Goal: Task Accomplishment & Management: Complete application form

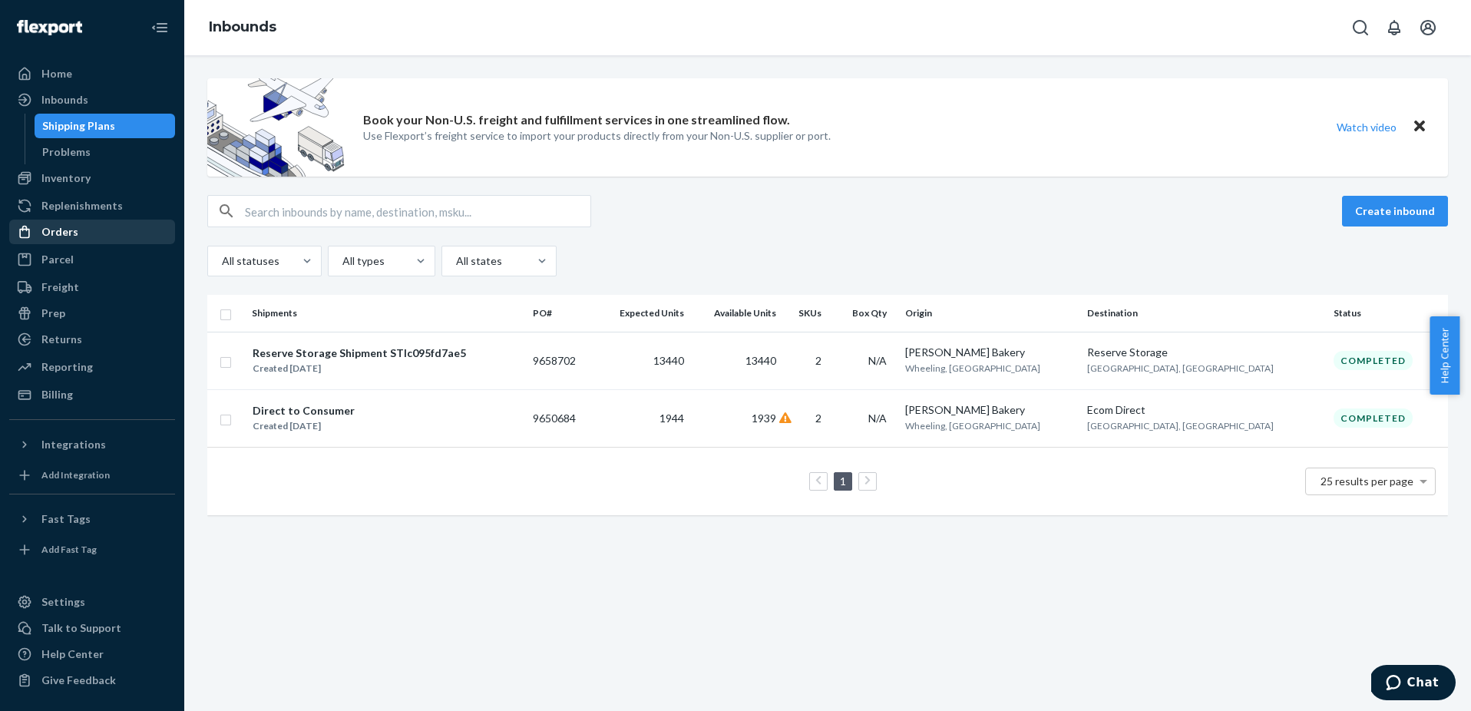
click at [65, 236] on div "Orders" at bounding box center [59, 231] width 37 height 15
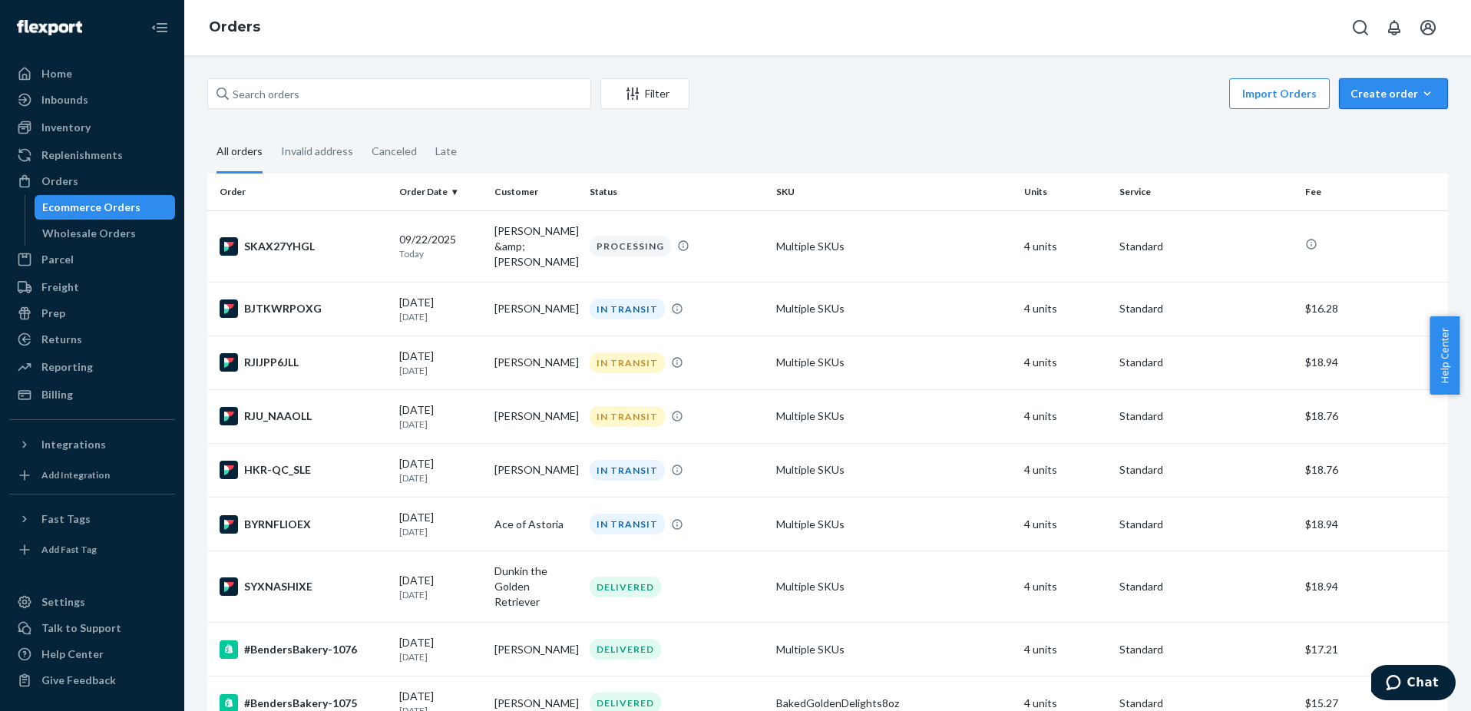
click at [1367, 100] on div "Create order" at bounding box center [1394, 93] width 86 height 15
click at [1371, 127] on span "Ecommerce order" at bounding box center [1402, 130] width 95 height 11
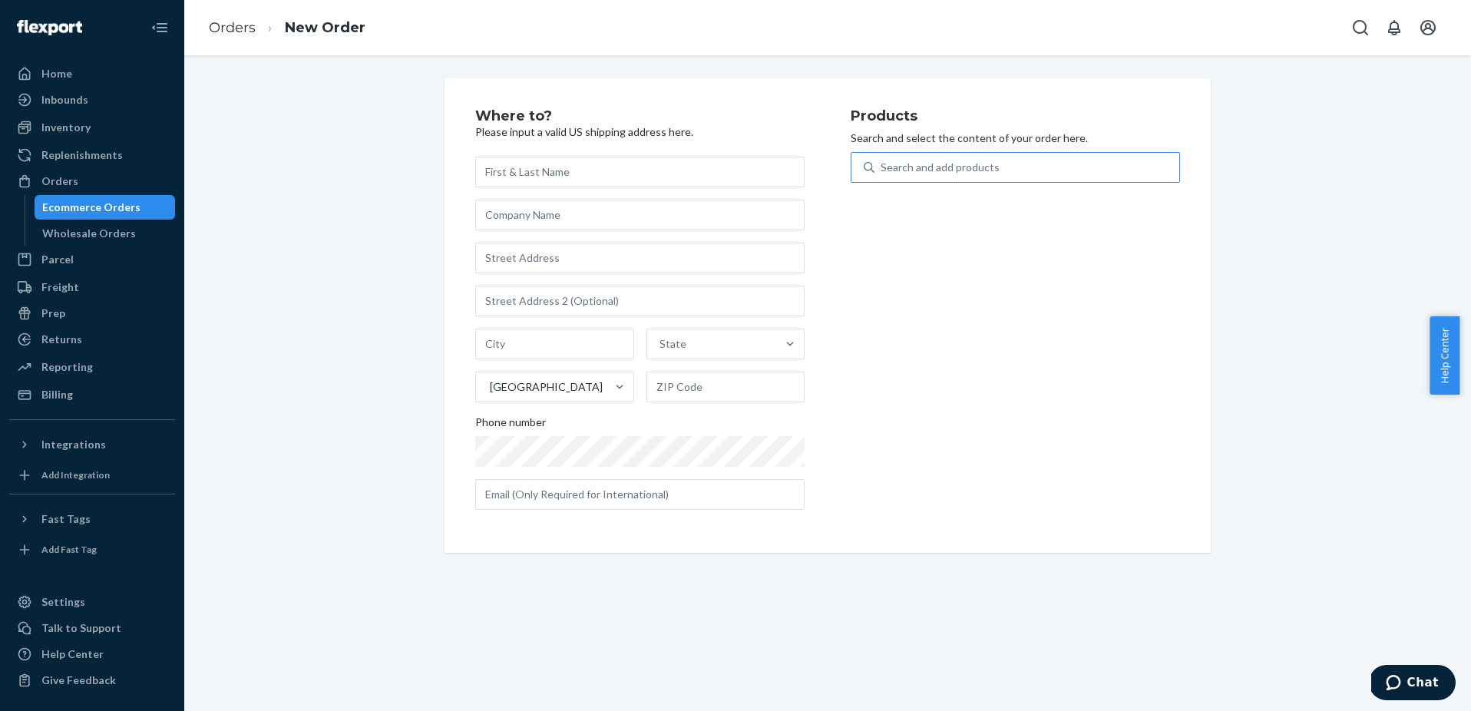
click at [924, 162] on div "Search and add products" at bounding box center [940, 167] width 119 height 15
click at [882, 162] on input "Search and add products" at bounding box center [882, 167] width 2 height 15
type input "be"
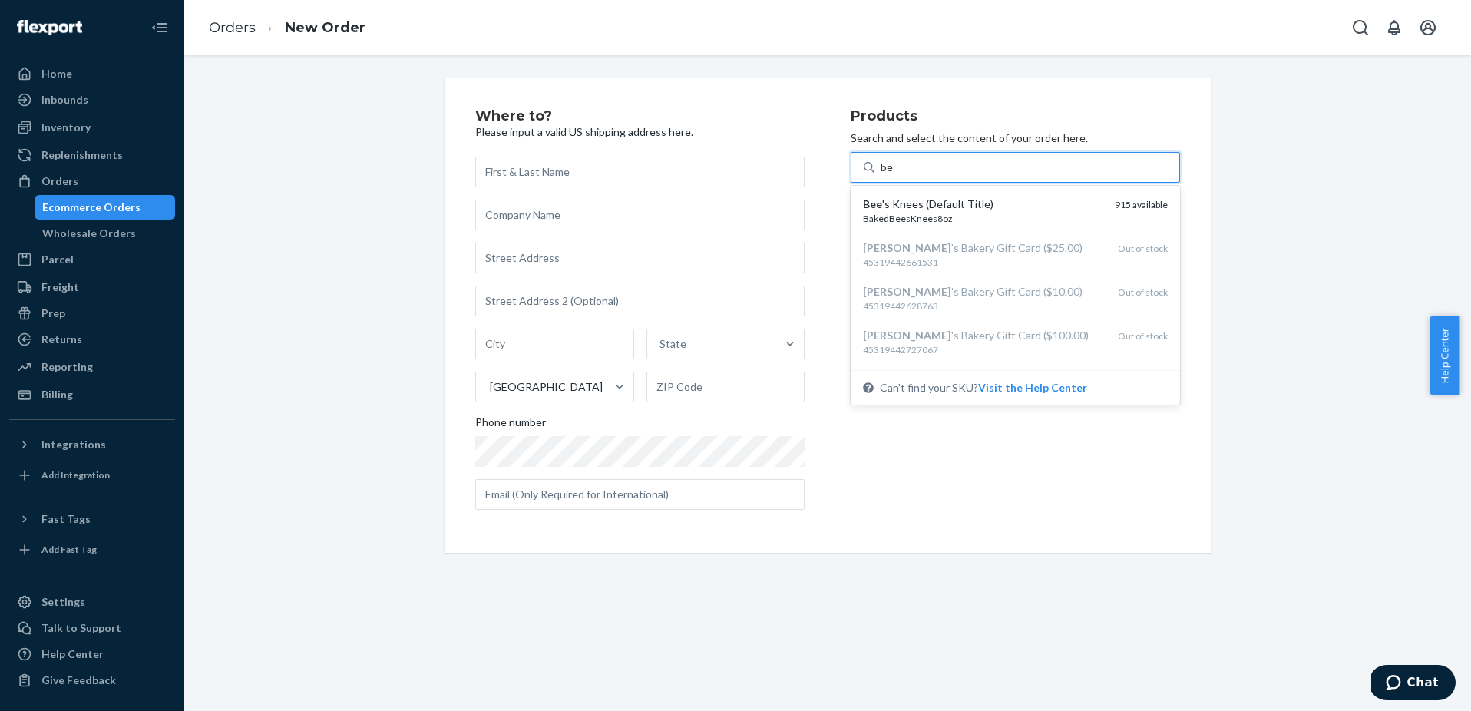
click at [915, 200] on div "Bee 's Knees (Default Title)" at bounding box center [983, 204] width 240 height 15
click at [894, 175] on input "be" at bounding box center [887, 167] width 13 height 15
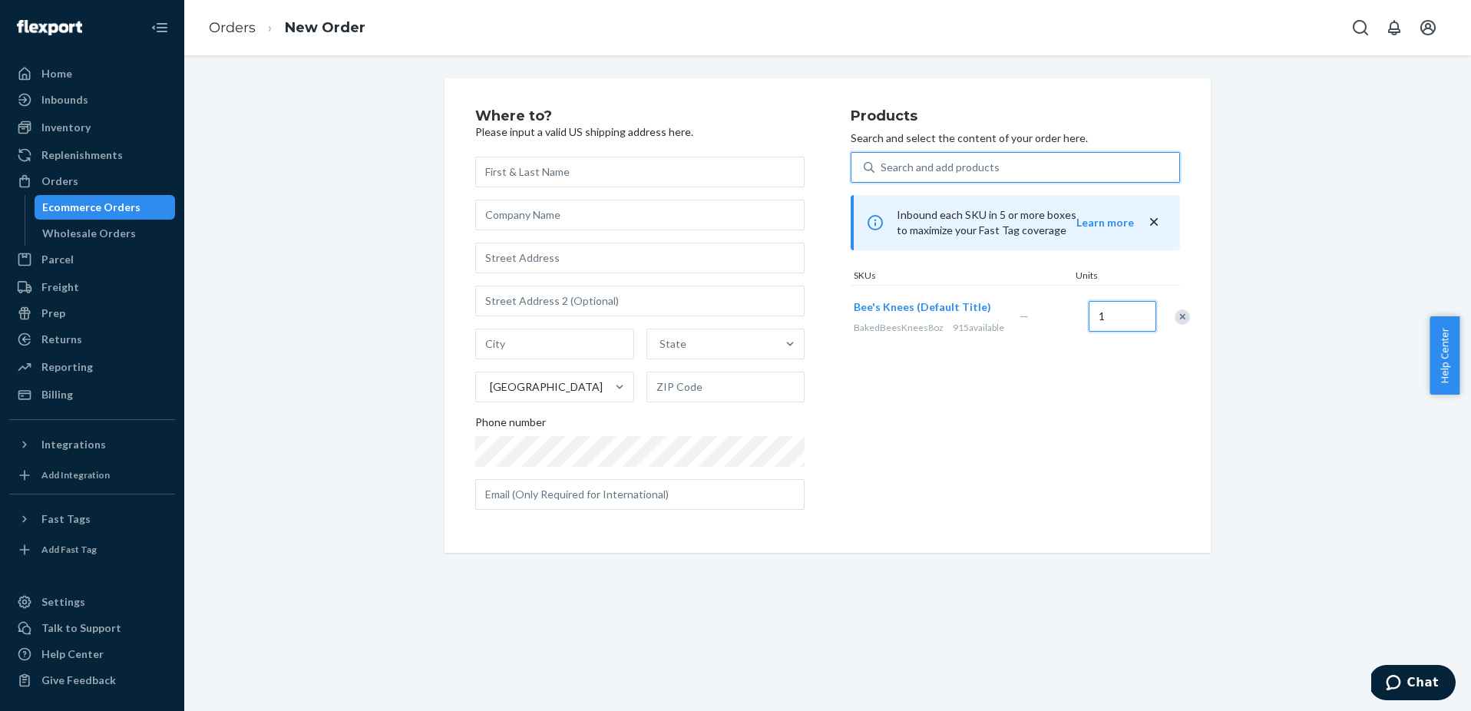
click at [1119, 322] on input "1" at bounding box center [1123, 316] width 68 height 31
type input "2"
click at [990, 174] on div "Search and add products" at bounding box center [1027, 168] width 305 height 28
click at [882, 174] on input "0 results available. Use Up and Down to choose options, press Enter to select t…" at bounding box center [882, 167] width 2 height 15
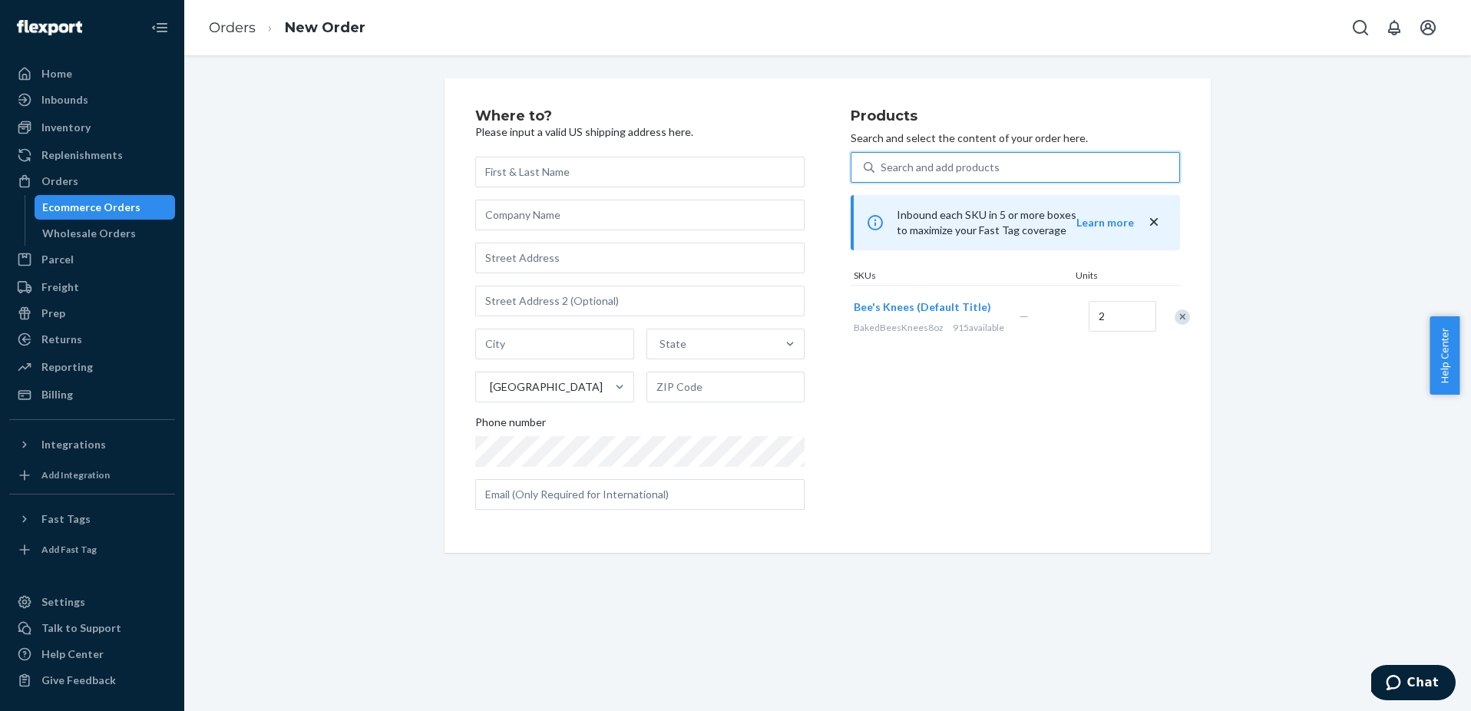
type input "g"
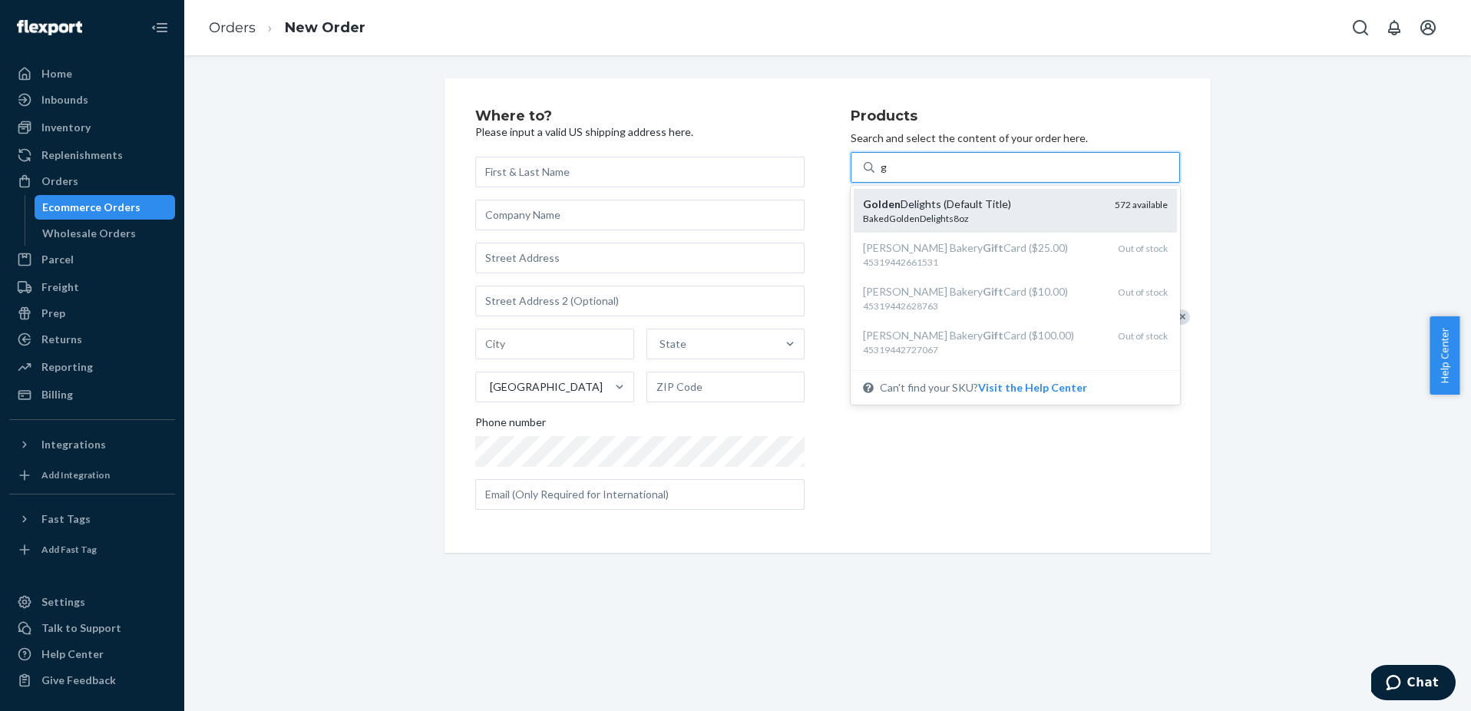
click at [976, 197] on div "Golden Delights (Default Title)" at bounding box center [983, 204] width 240 height 15
click at [888, 175] on input "g" at bounding box center [884, 167] width 7 height 15
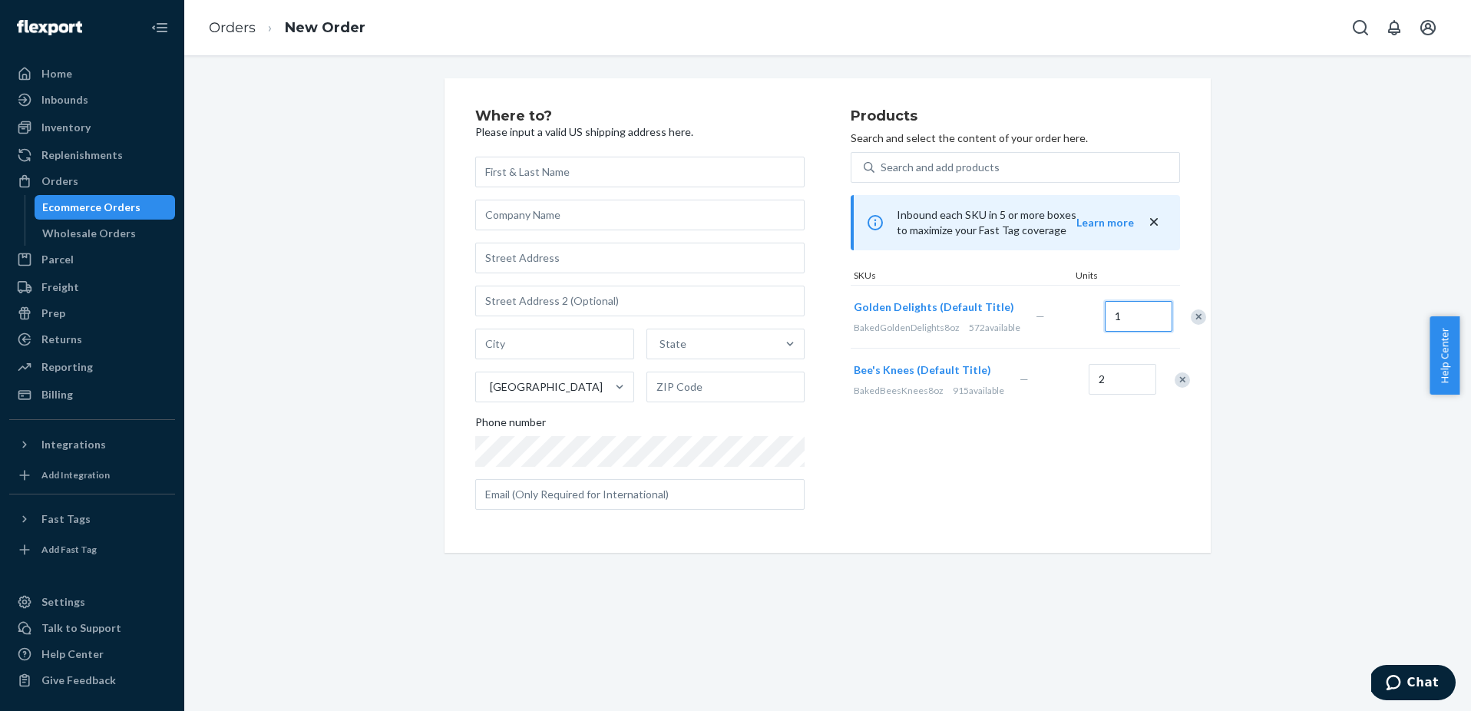
click at [1105, 332] on input "1" at bounding box center [1139, 316] width 68 height 31
type input "2"
click at [541, 170] on input "text" at bounding box center [639, 172] width 329 height 31
click at [542, 171] on input "text" at bounding box center [639, 172] width 329 height 31
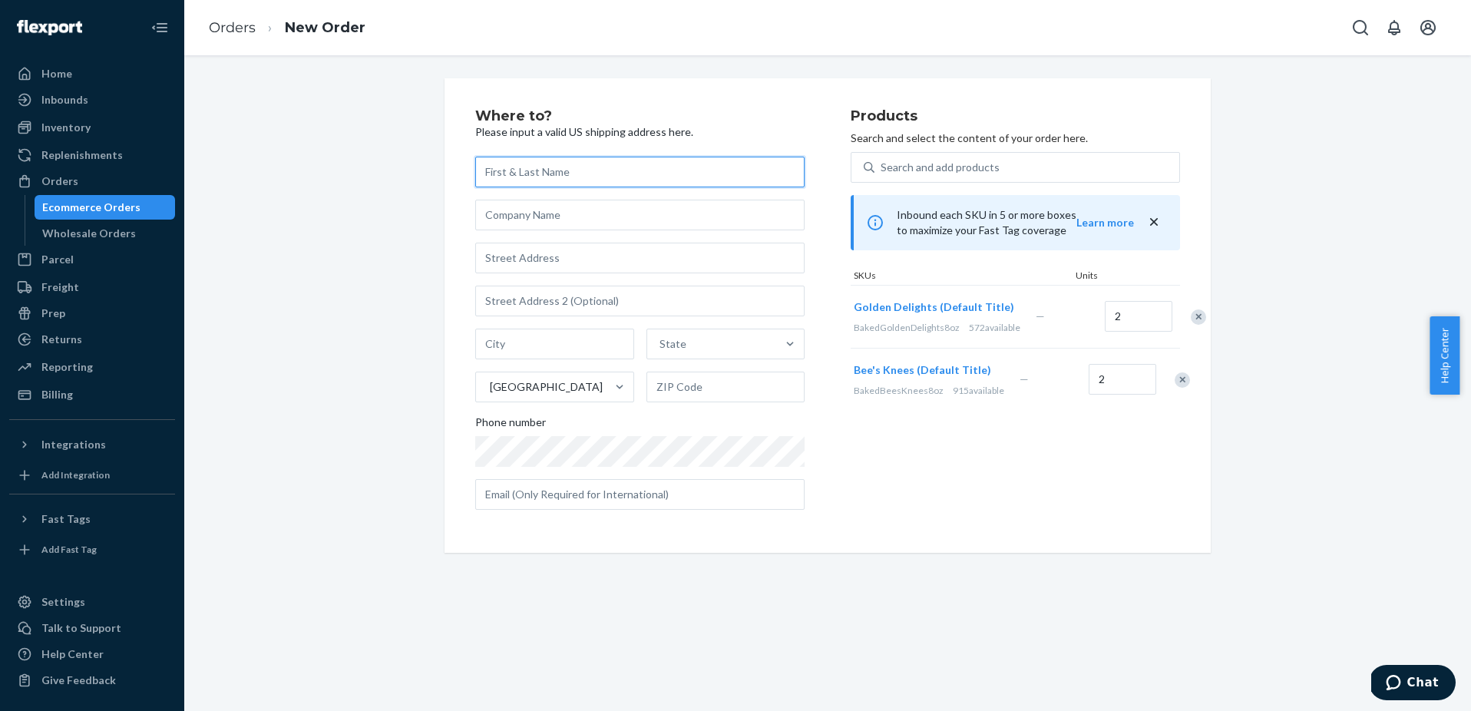
paste input "[PERSON_NAME]"
type input "[PERSON_NAME]"
click at [567, 257] on input "text" at bounding box center [639, 258] width 329 height 31
paste input "[STREET_ADDRESS]"
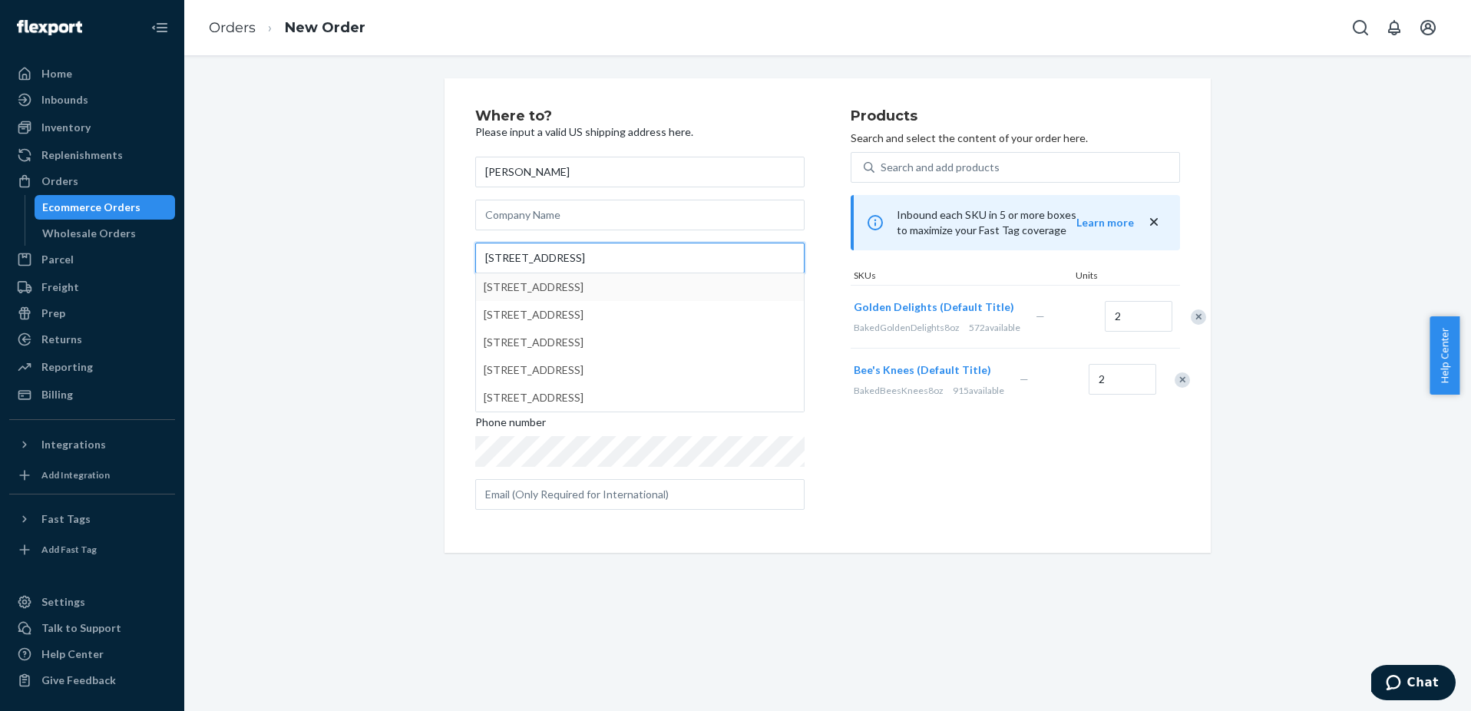
type input "[STREET_ADDRESS]"
type input "[GEOGRAPHIC_DATA]"
type input "33948"
type input "[STREET_ADDRESS]"
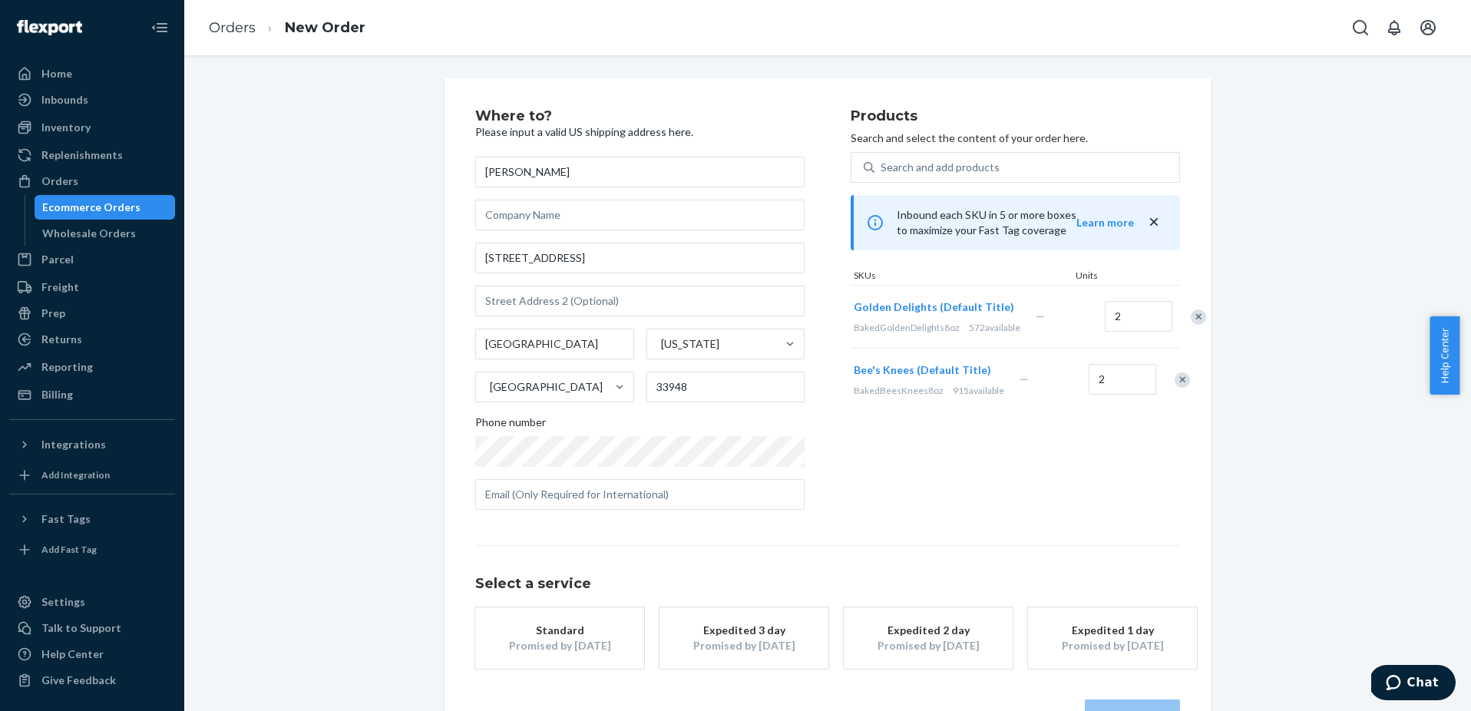
scroll to position [50, 0]
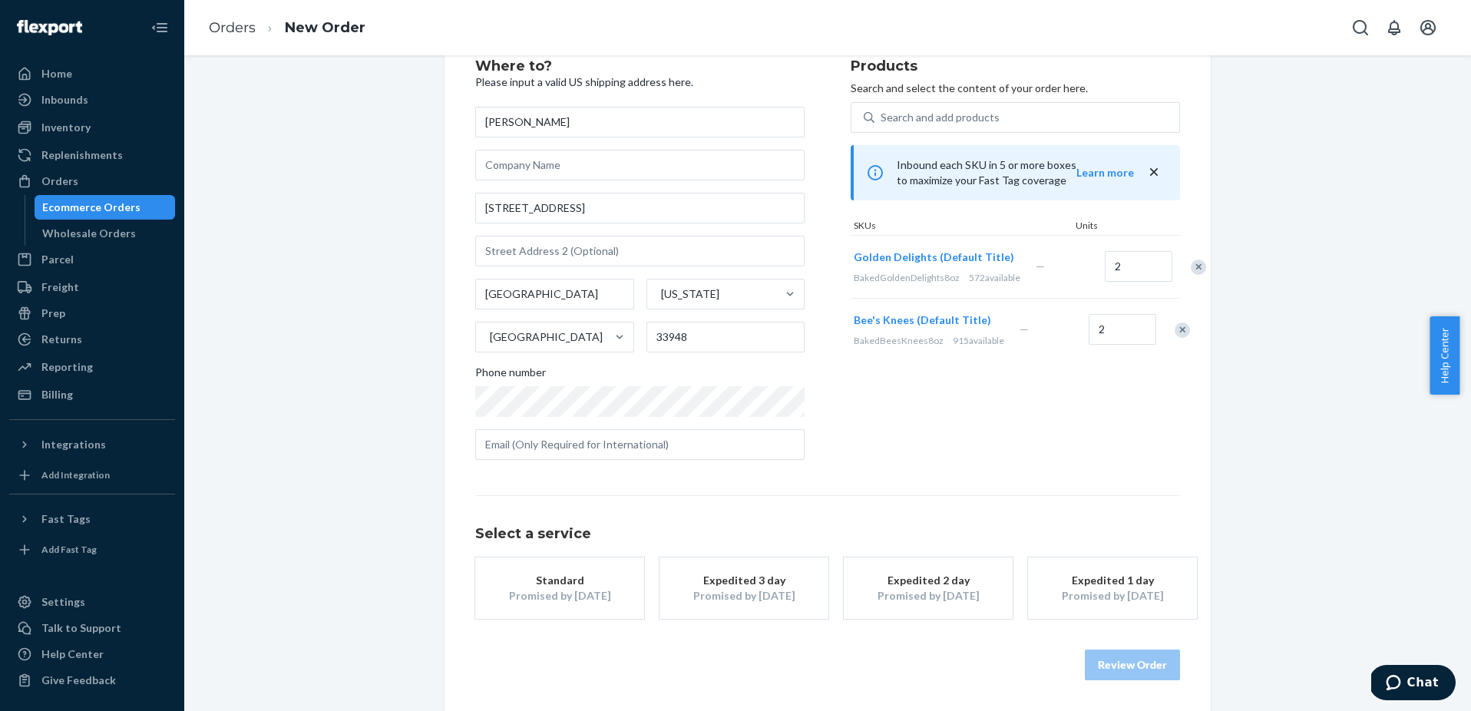
click at [572, 607] on button "Standard Promised by [DATE]" at bounding box center [559, 587] width 169 height 61
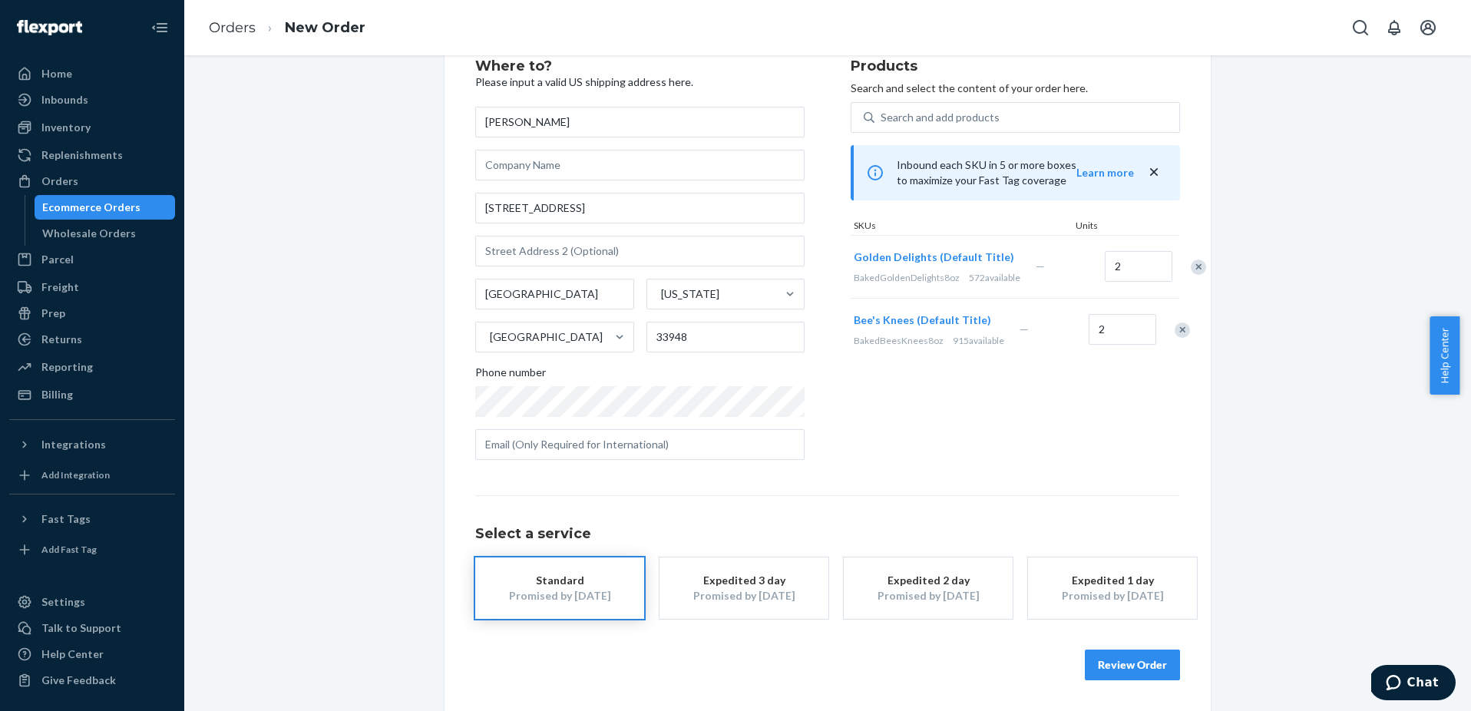
click at [1143, 679] on button "Review Order" at bounding box center [1132, 665] width 95 height 31
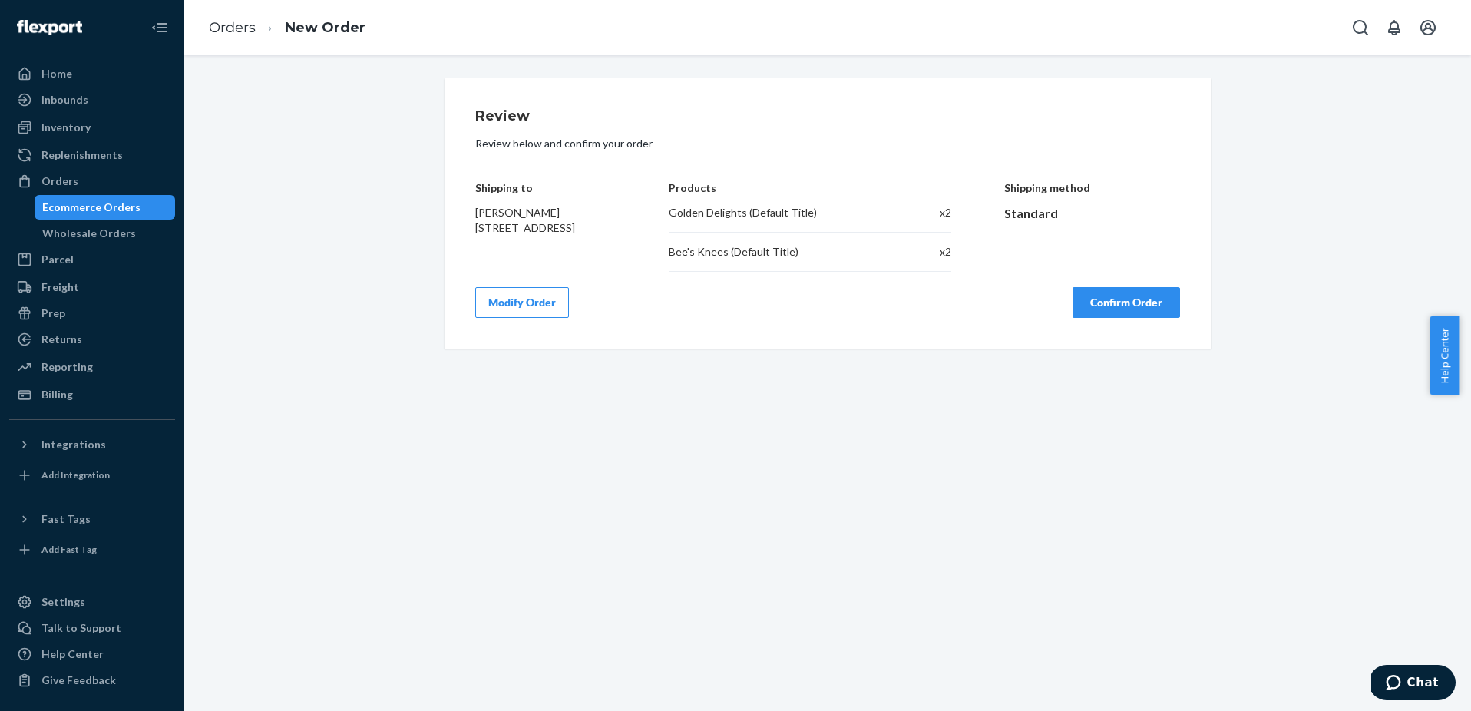
click at [1124, 307] on button "Confirm Order" at bounding box center [1126, 302] width 107 height 31
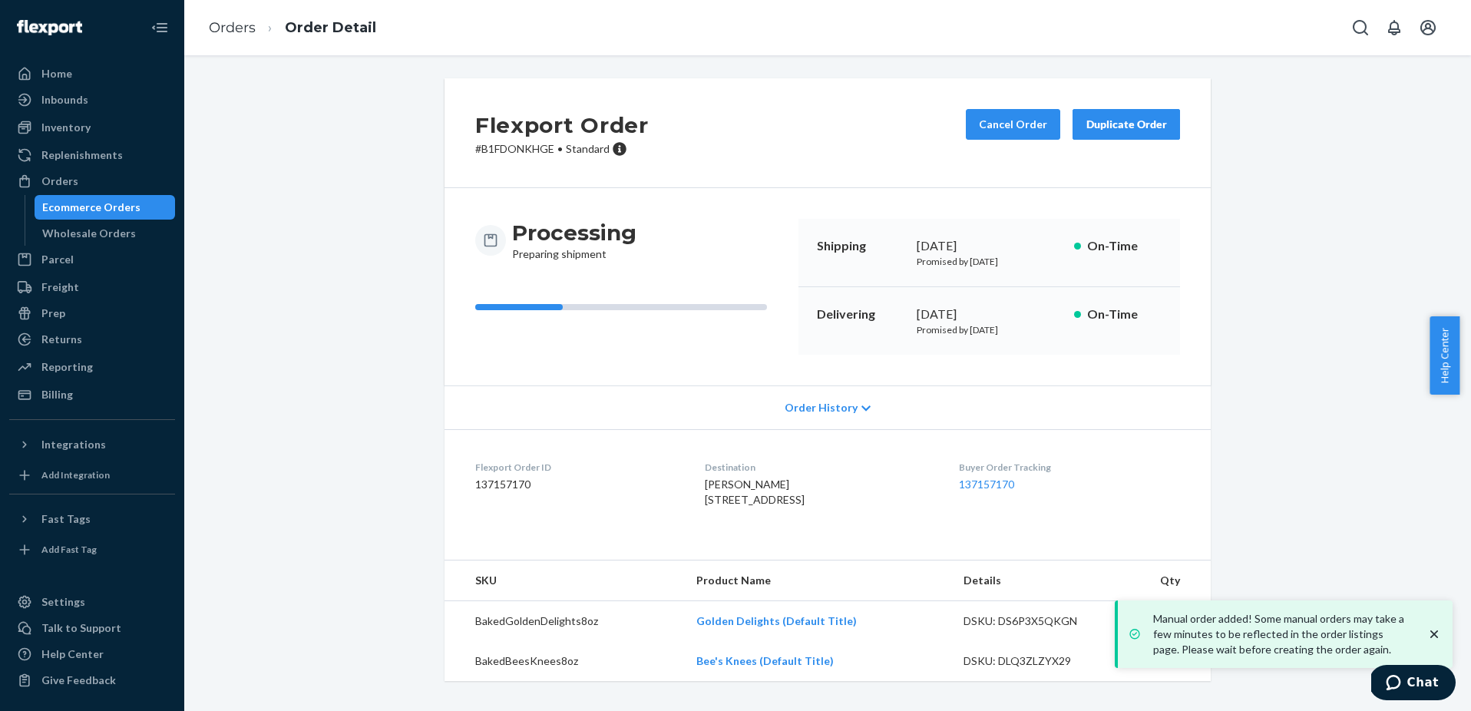
click at [94, 212] on div "Ecommerce Orders" at bounding box center [91, 207] width 98 height 15
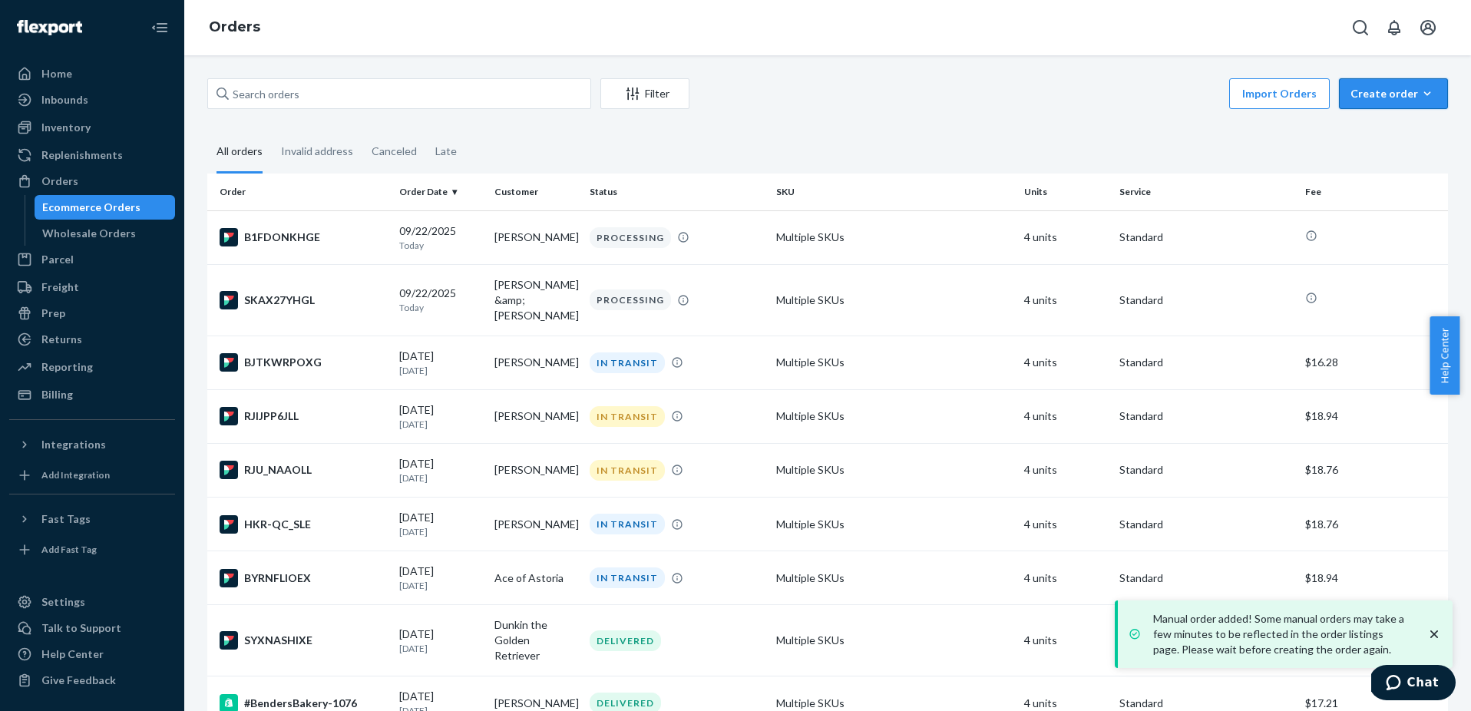
click at [1384, 99] on div "Create order" at bounding box center [1394, 93] width 86 height 15
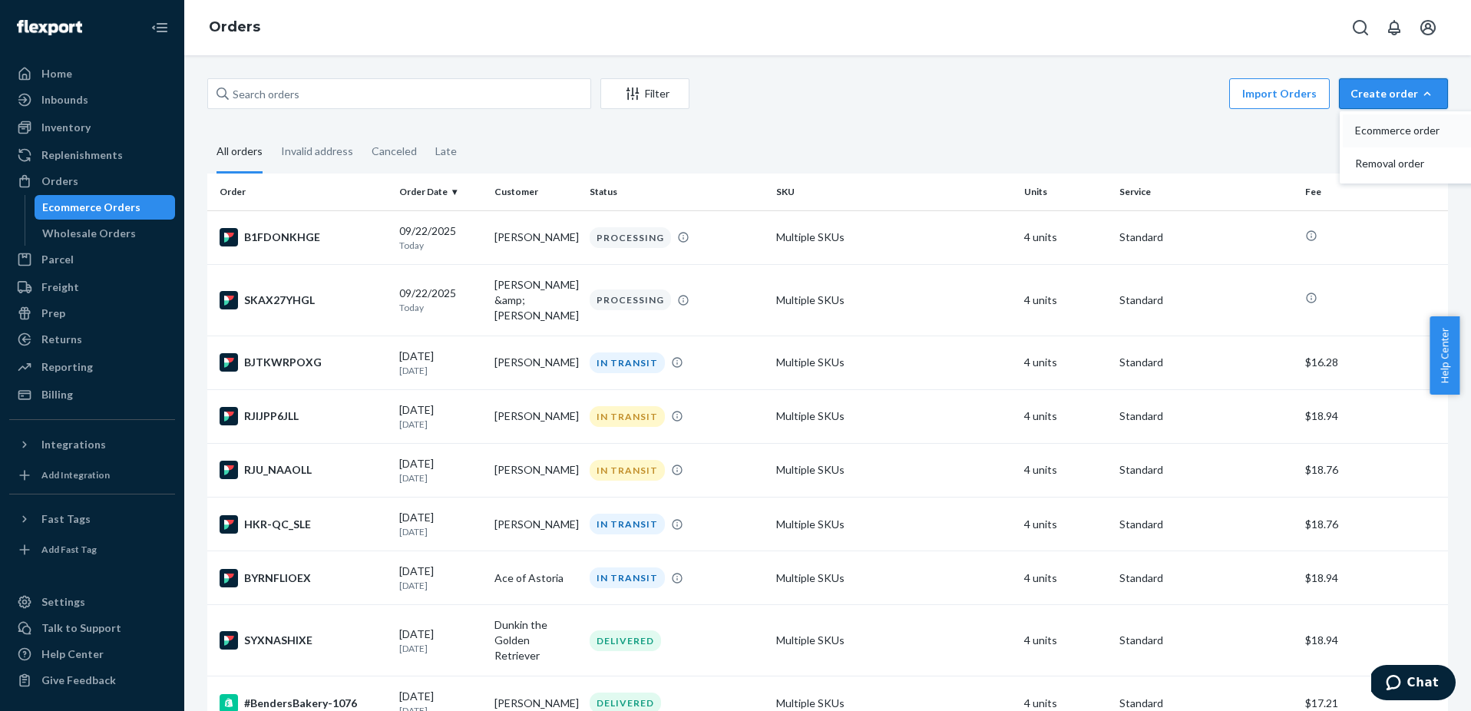
click at [1365, 130] on span "Ecommerce order" at bounding box center [1402, 130] width 95 height 11
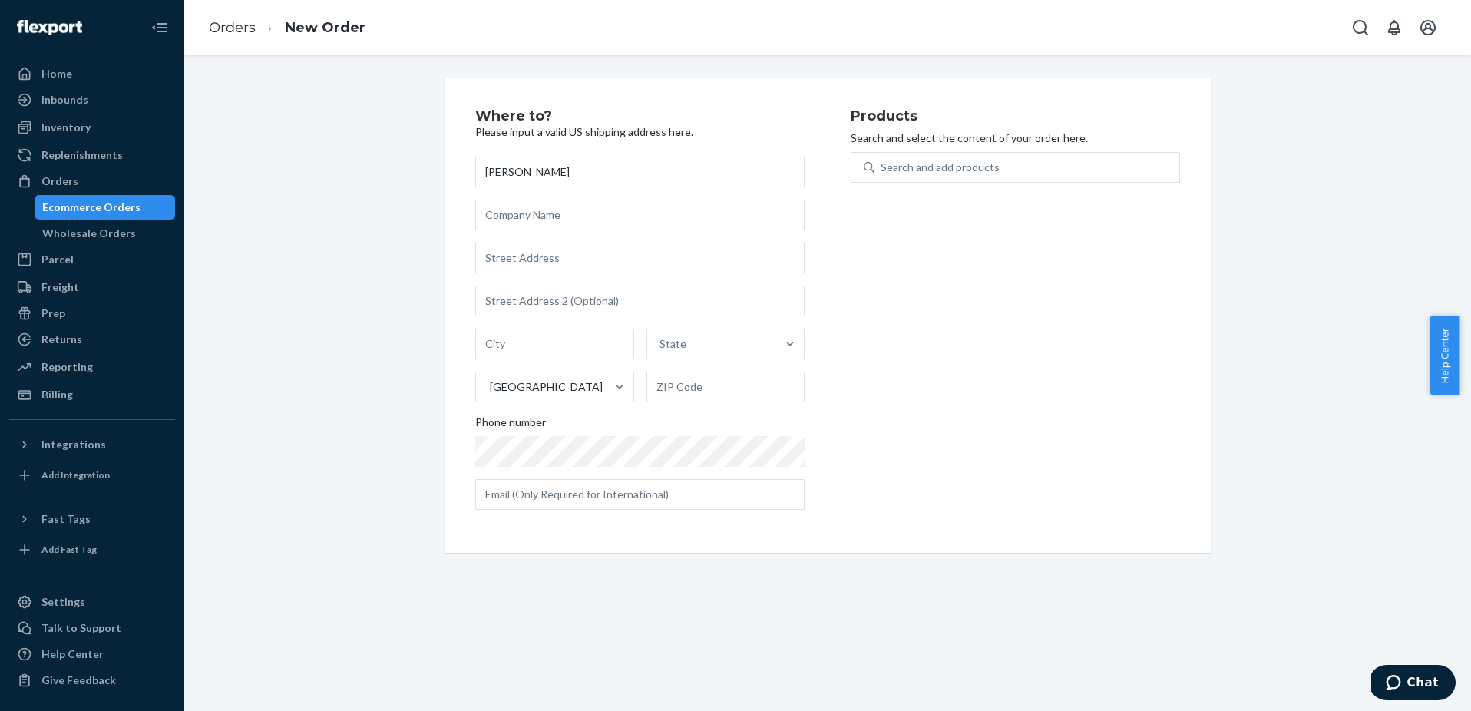
type input "[PERSON_NAME]"
click at [516, 257] on input "text" at bounding box center [639, 258] width 329 height 31
paste input "[STREET_ADDRESS]"
type input "[STREET_ADDRESS]"
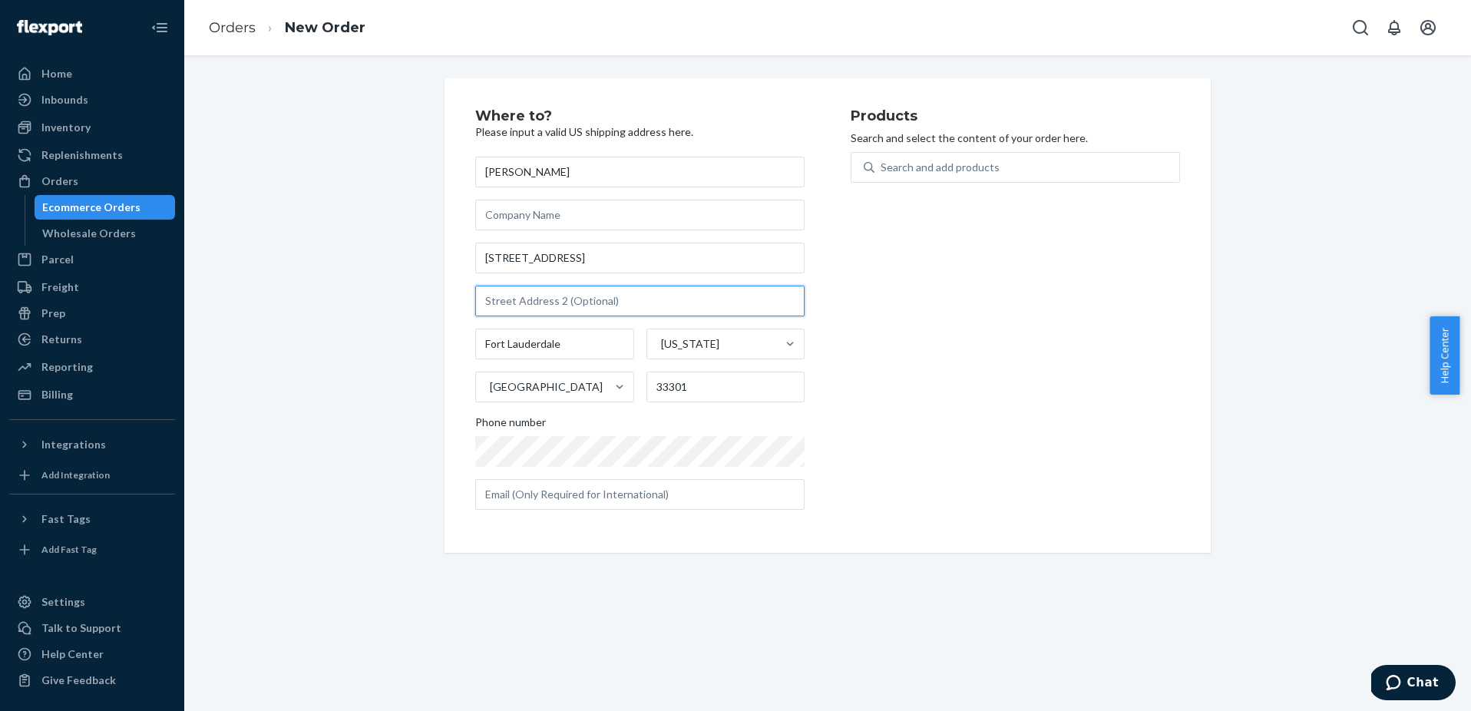
drag, startPoint x: 557, startPoint y: 303, endPoint x: 535, endPoint y: 305, distance: 21.6
click at [554, 304] on input "text" at bounding box center [639, 301] width 329 height 31
paste input "Apt 3903"
type input "Apt 3903"
click at [380, 351] on div "Where to? Please input a valid US shipping address here. [PERSON_NAME] [STREET_…" at bounding box center [828, 315] width 1264 height 475
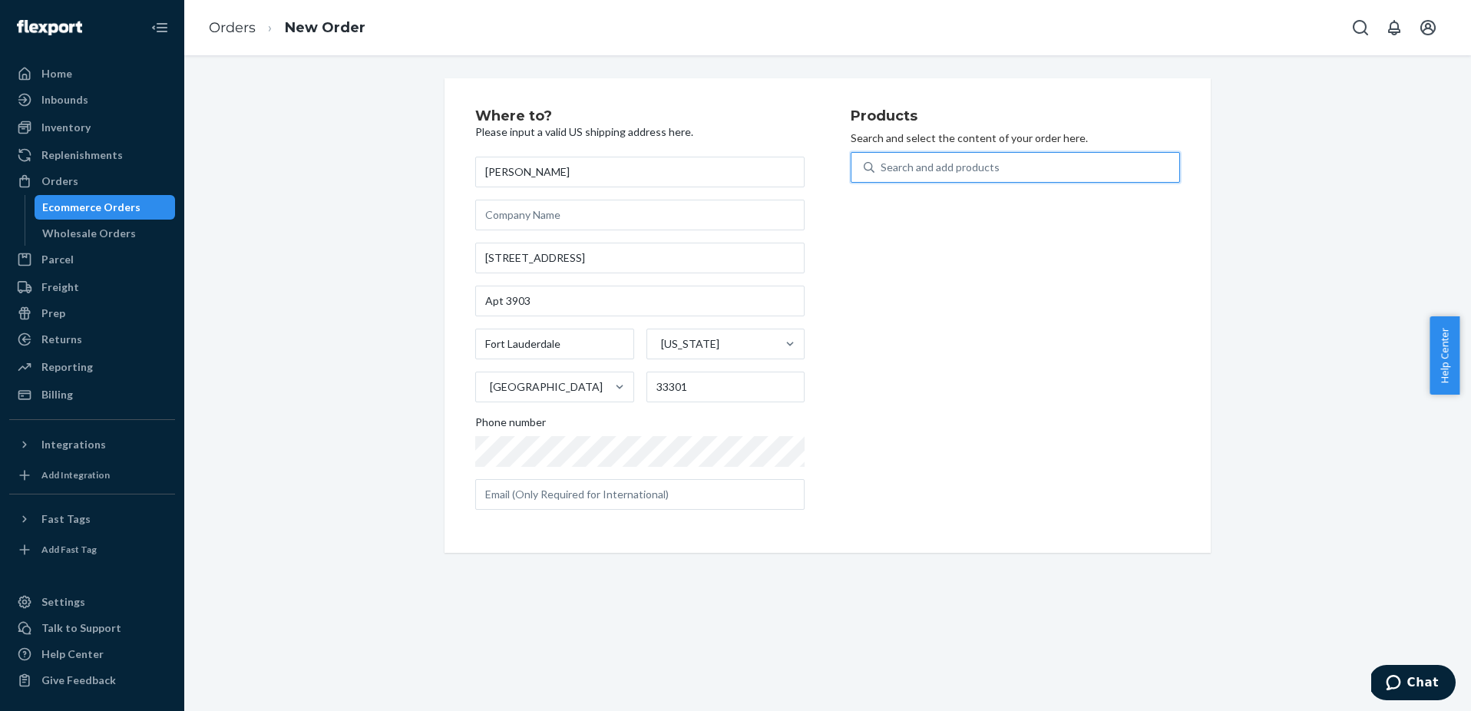
click at [925, 176] on div "Search and add products" at bounding box center [1027, 168] width 305 height 28
click at [882, 175] on input "0 results available. Use Up and Down to choose options, press Enter to select t…" at bounding box center [882, 167] width 2 height 15
type input "bee"
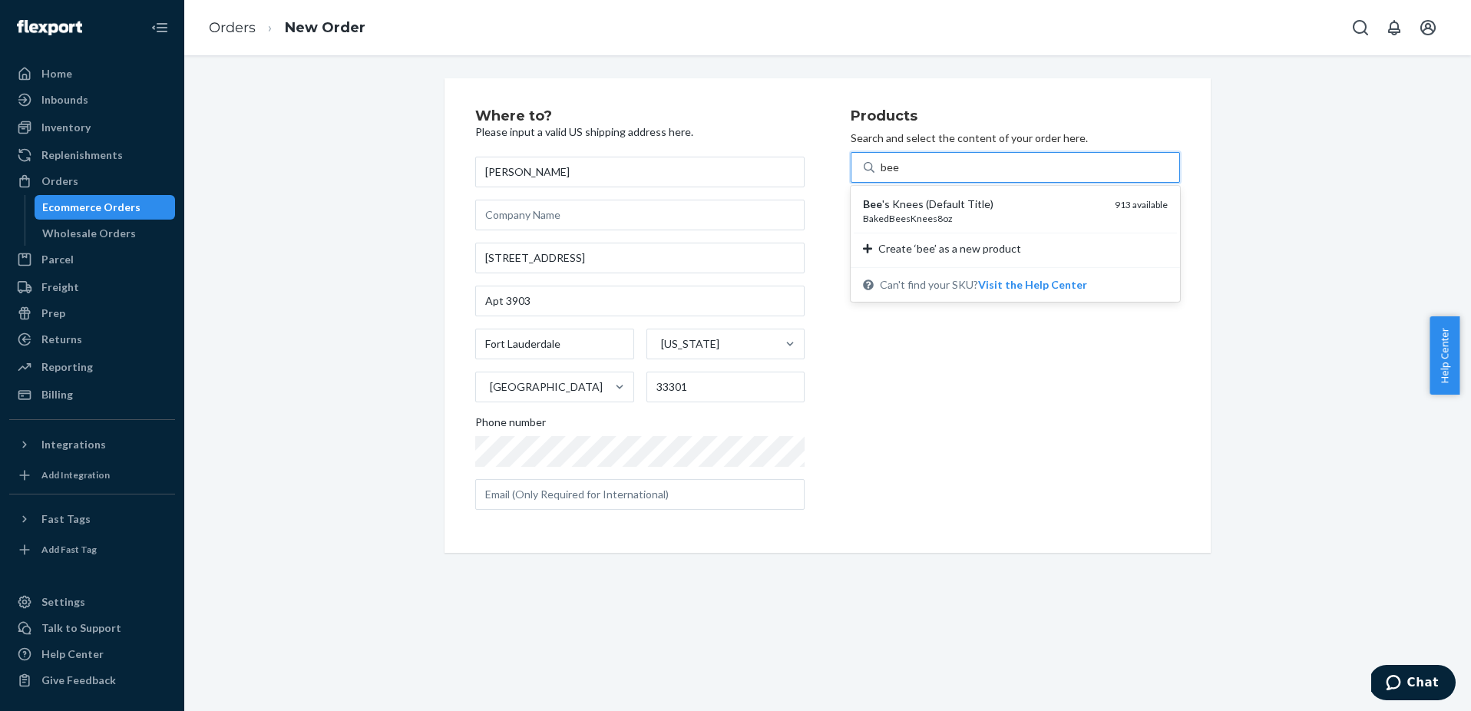
click at [956, 207] on div "Bee 's Knees (Default Title)" at bounding box center [983, 204] width 240 height 15
click at [900, 175] on input "bee" at bounding box center [890, 167] width 19 height 15
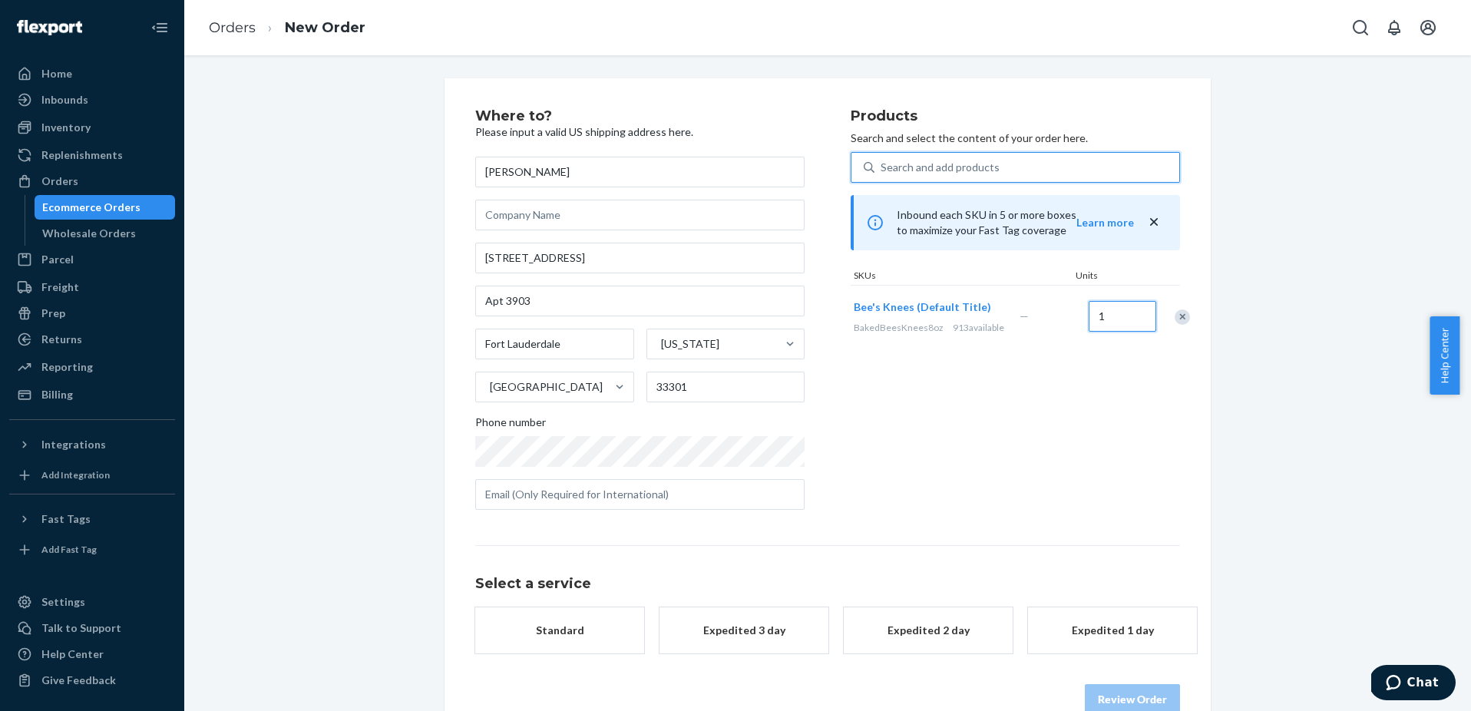
click at [1106, 324] on input "1" at bounding box center [1123, 316] width 68 height 31
type input "2"
click at [984, 174] on div "Search and add products" at bounding box center [940, 167] width 119 height 15
click at [882, 174] on input "bee" at bounding box center [882, 167] width 2 height 15
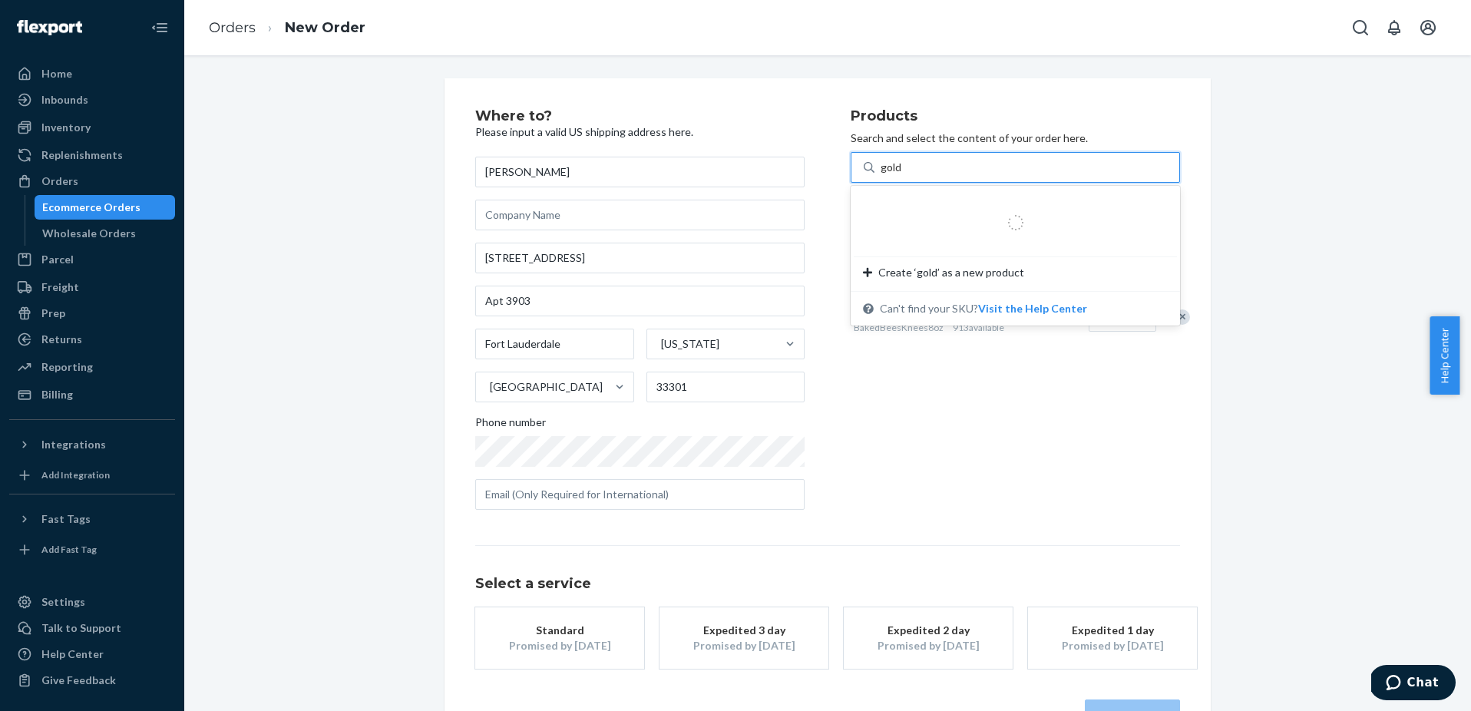
type input "golde"
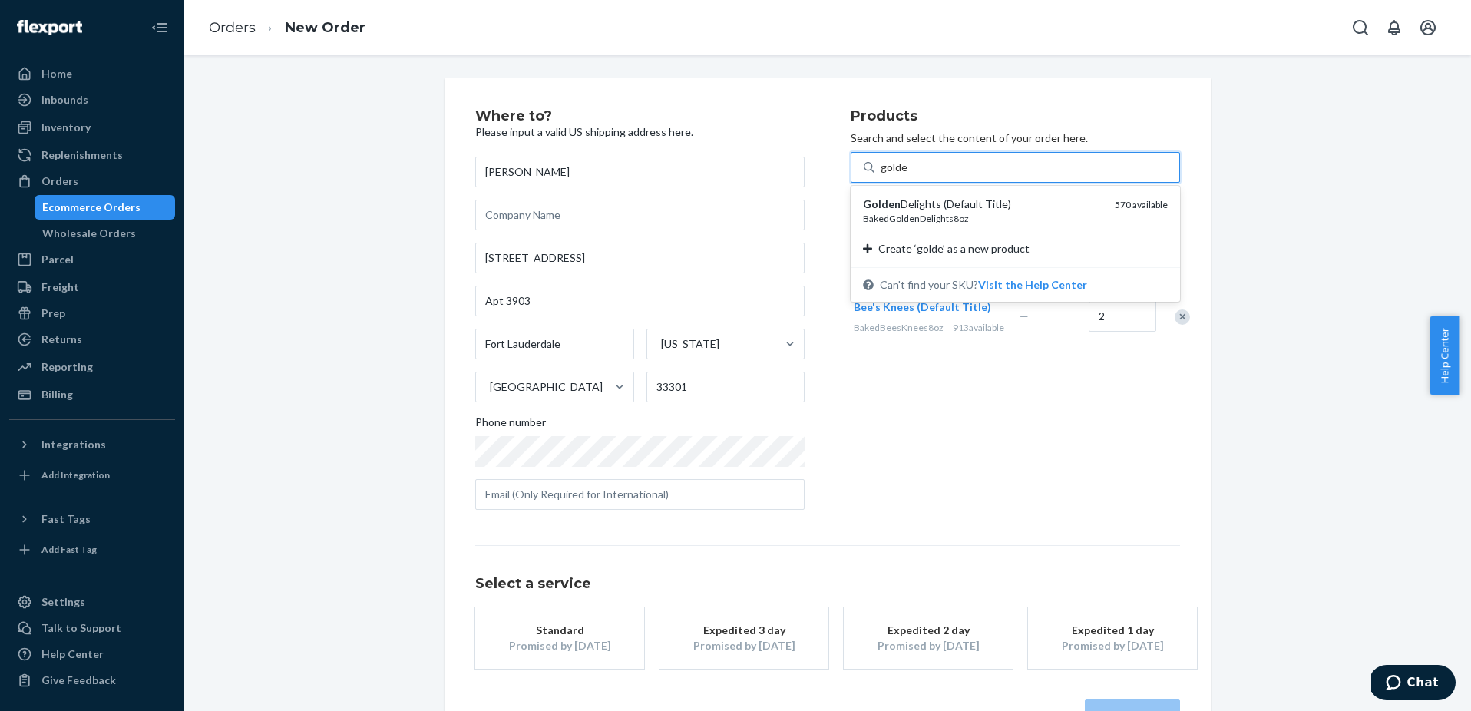
drag, startPoint x: 974, startPoint y: 207, endPoint x: 994, endPoint y: 271, distance: 66.6
click at [974, 208] on div "Golden Delights (Default Title)" at bounding box center [983, 204] width 240 height 15
click at [908, 175] on input "golde" at bounding box center [895, 167] width 28 height 15
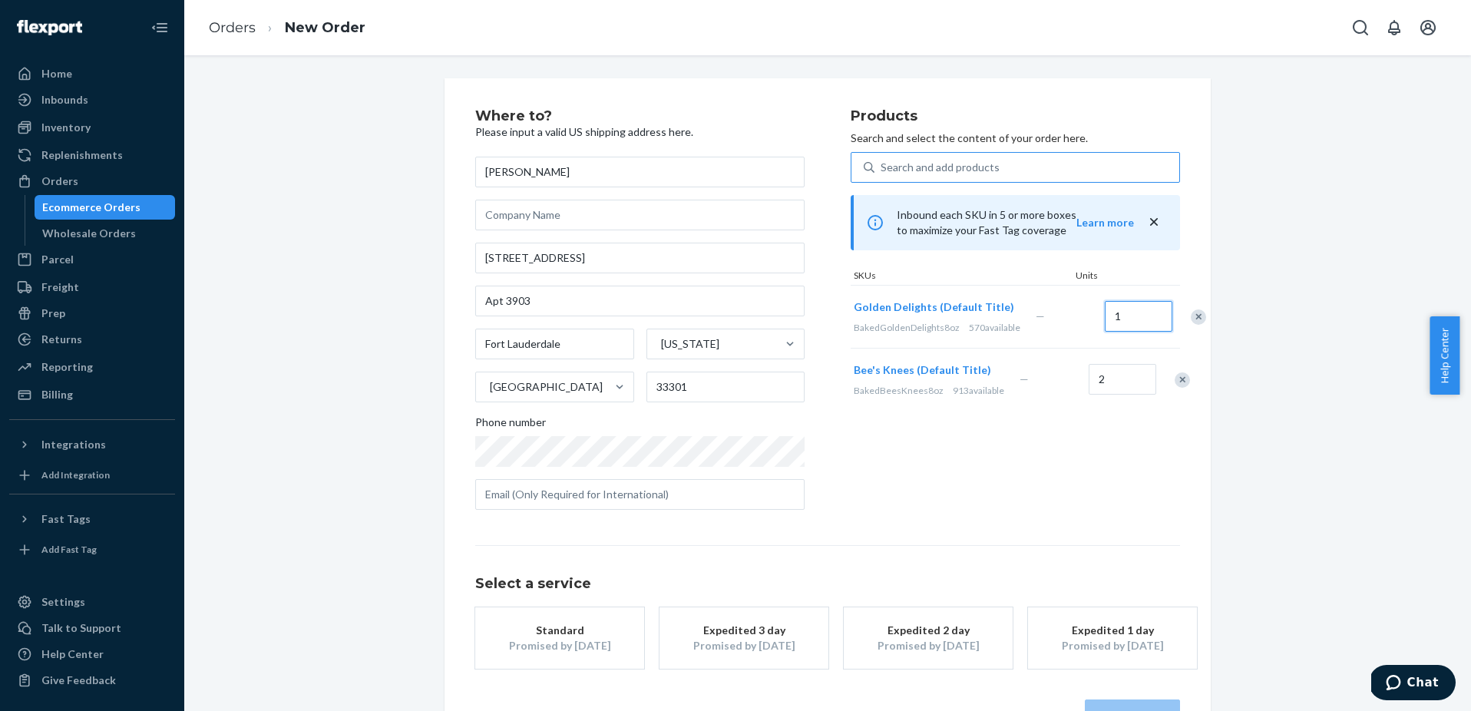
click at [1105, 332] on input "1" at bounding box center [1139, 316] width 68 height 31
type input "2"
click at [1043, 484] on div "Products Search and select the content of your order here. Search and add produ…" at bounding box center [1015, 315] width 329 height 413
click at [607, 639] on div "Promised by [DATE]" at bounding box center [559, 645] width 123 height 15
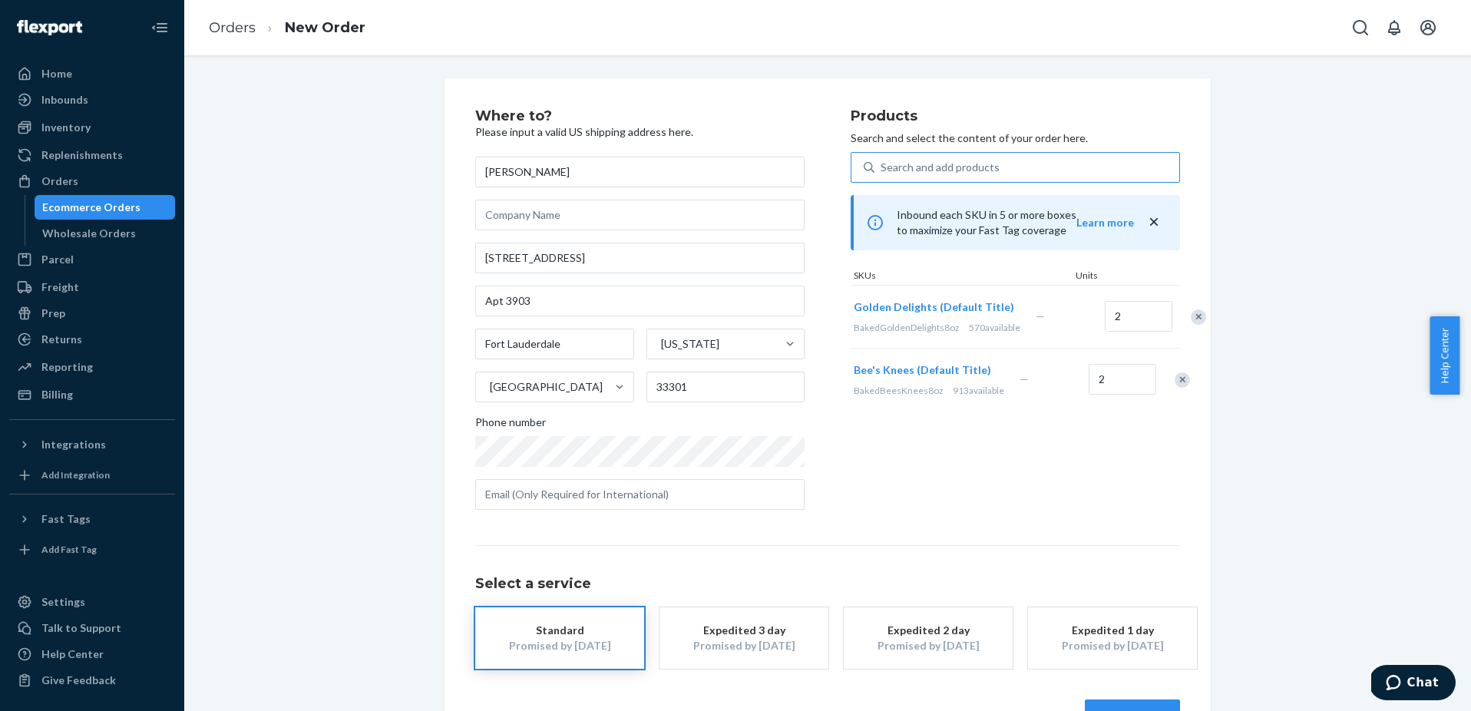
scroll to position [50, 0]
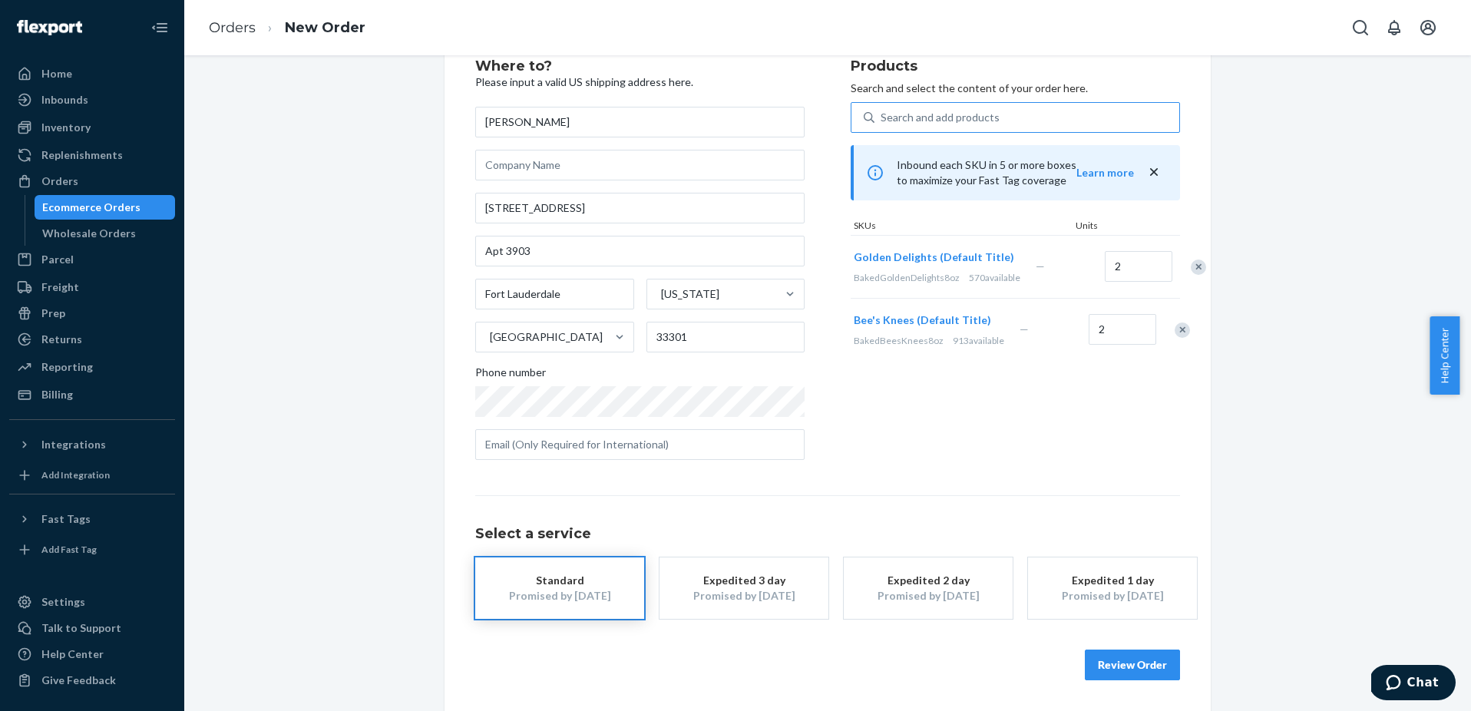
click at [1110, 660] on button "Review Order" at bounding box center [1132, 665] width 95 height 31
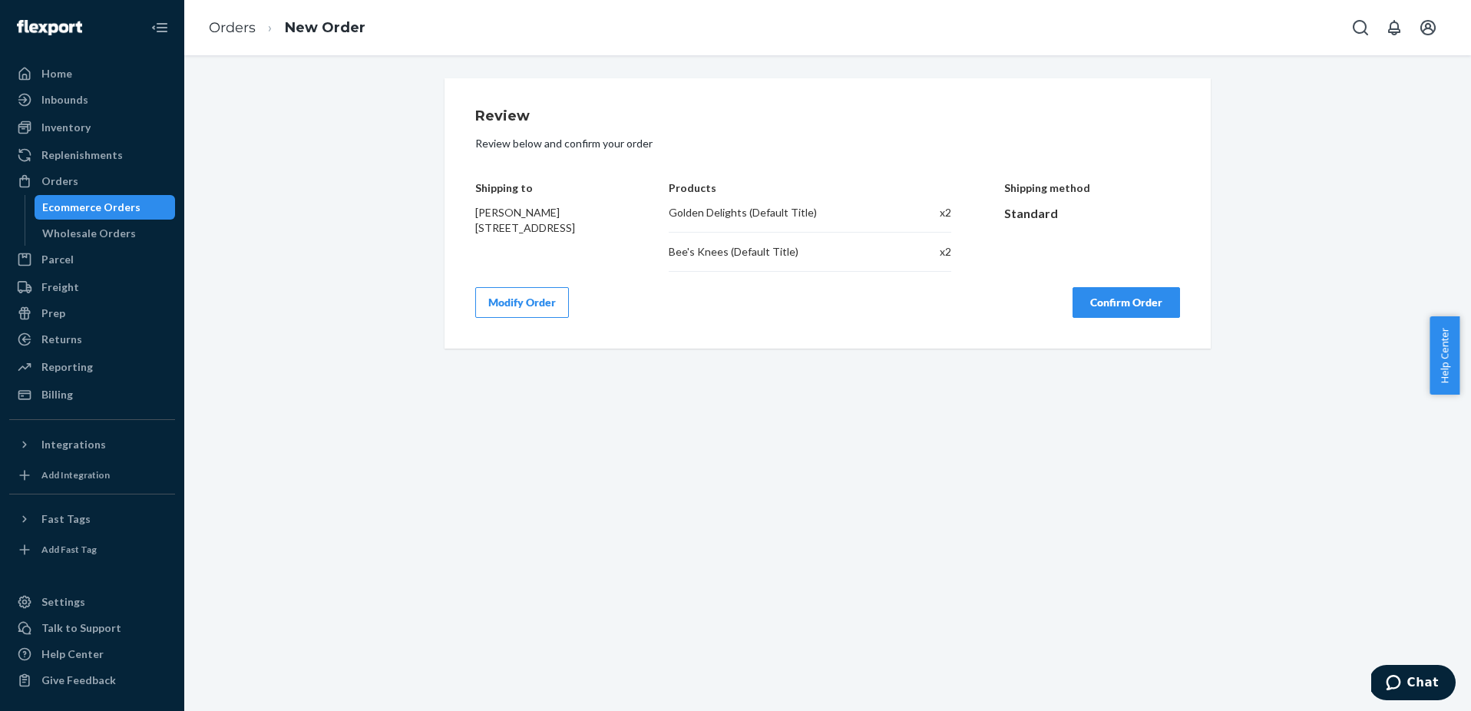
scroll to position [0, 0]
click at [1153, 299] on button "Confirm Order" at bounding box center [1126, 302] width 107 height 31
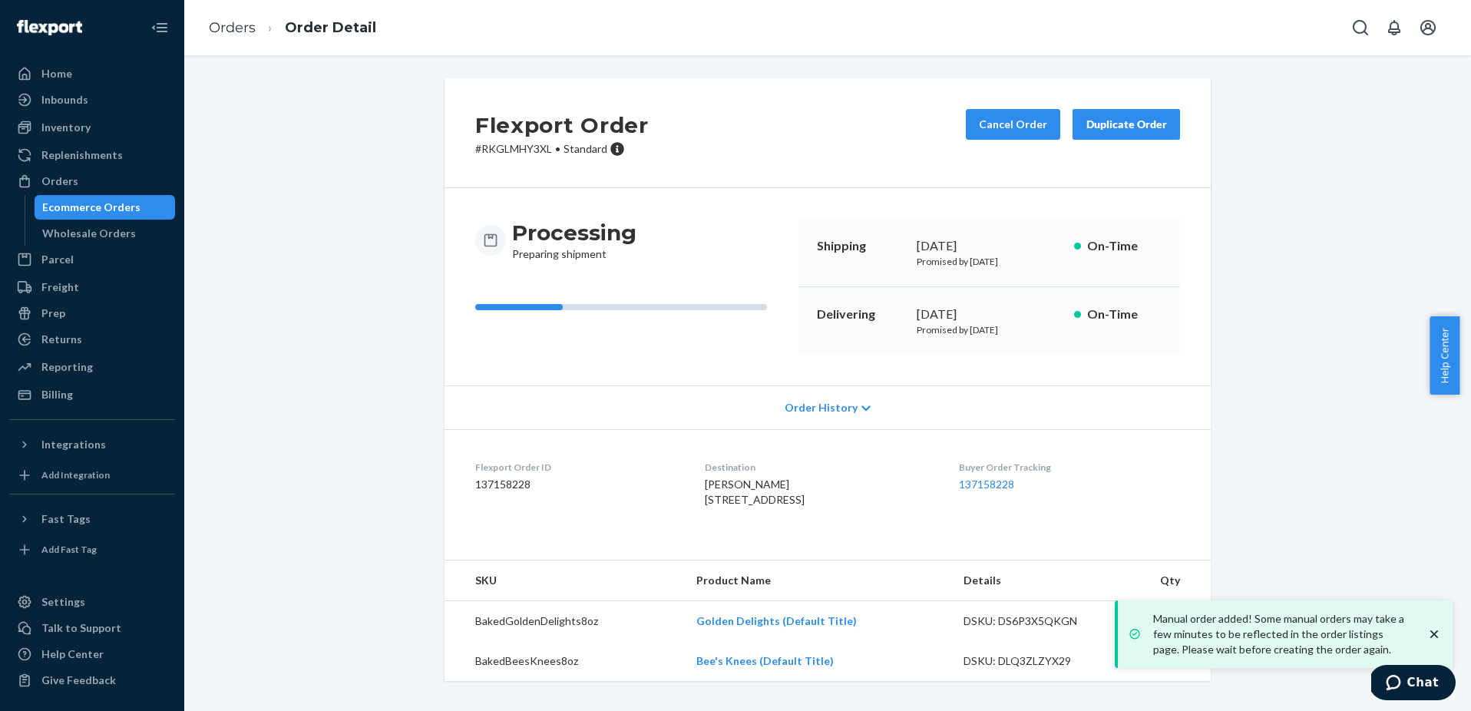
click at [1301, 219] on div "Flexport Order # RKGLMHY3XL • Standard Cancel Order Duplicate Order Processing …" at bounding box center [828, 388] width 1264 height 621
